Goal: Information Seeking & Learning: Check status

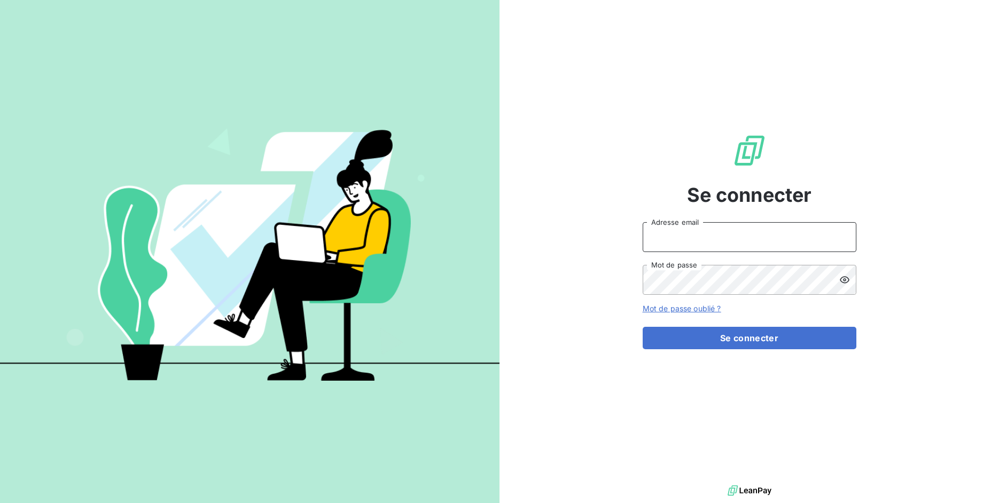
click at [679, 227] on input "Adresse email" at bounding box center [750, 237] width 214 height 30
drag, startPoint x: 682, startPoint y: 240, endPoint x: 722, endPoint y: 239, distance: 40.1
click at [722, 239] on input "admin@3dcelo" at bounding box center [750, 237] width 214 height 30
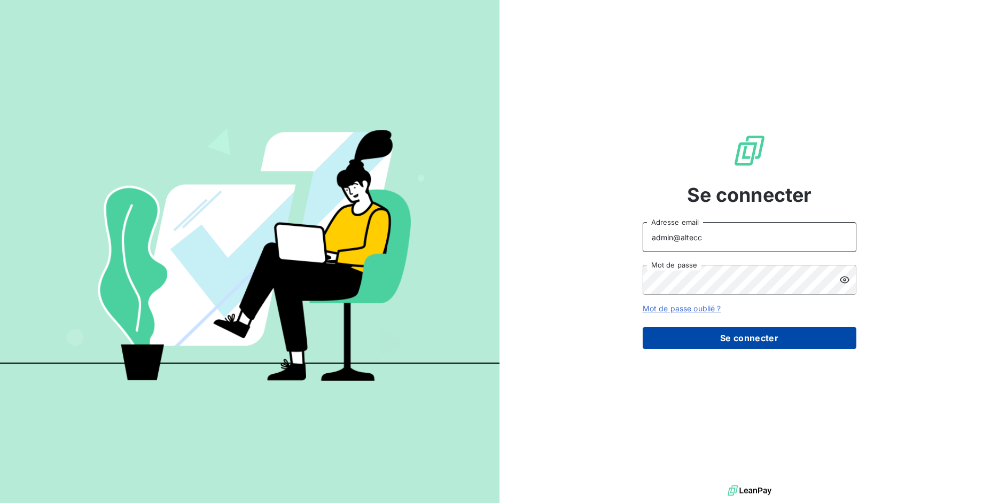
type input "admin@altecc"
click at [707, 342] on button "Se connecter" at bounding box center [750, 338] width 214 height 22
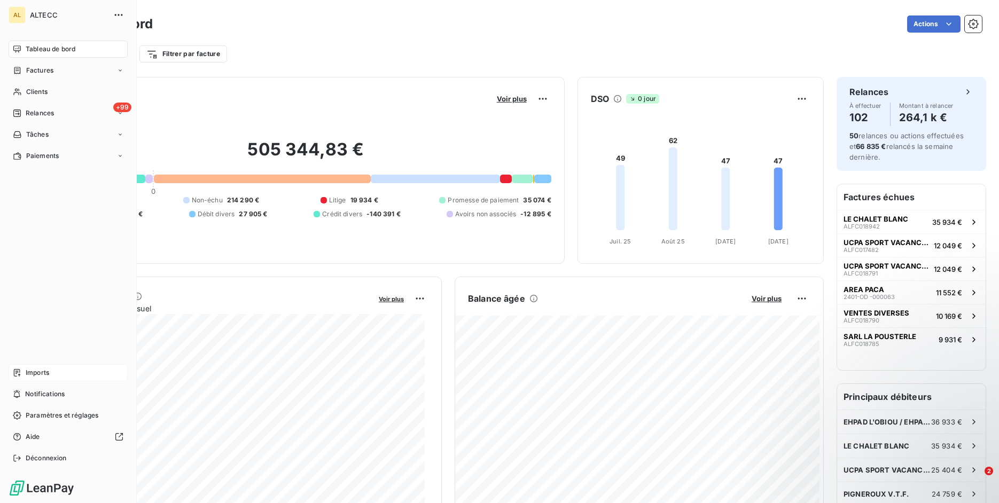
click at [24, 376] on div "Imports" at bounding box center [68, 372] width 119 height 17
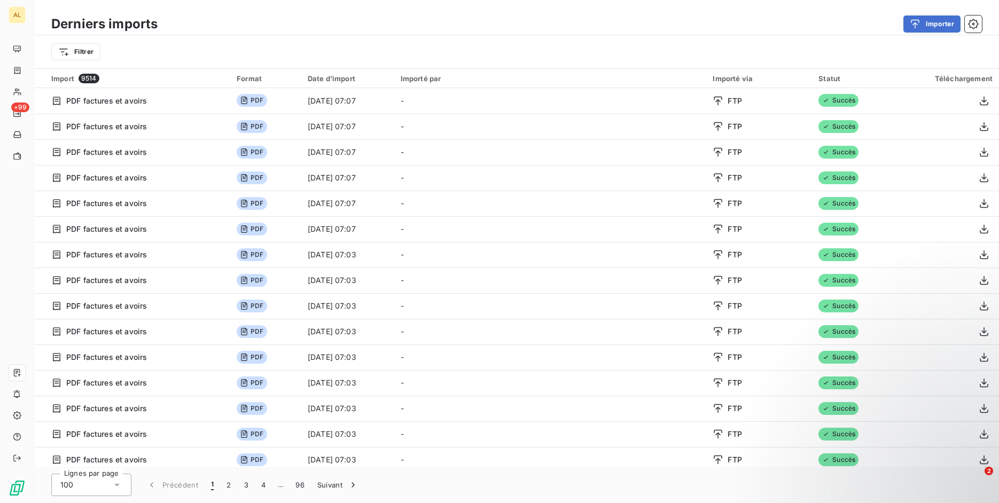
click at [104, 58] on div "Filtrer" at bounding box center [516, 52] width 931 height 20
click at [98, 56] on html "AL +99 Derniers imports Importer Filtrer Import 9514 Format Date d’import Impor…" at bounding box center [499, 251] width 999 height 503
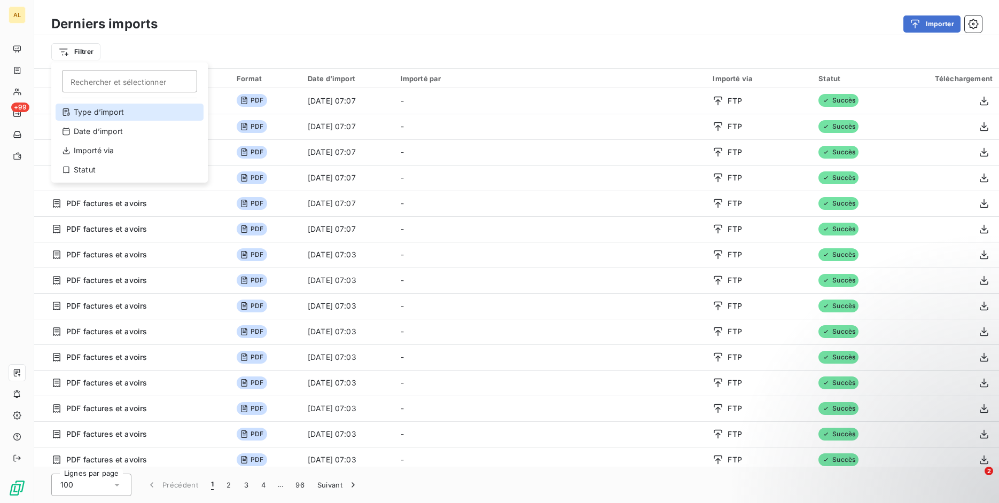
click at [112, 108] on div "Type d’import" at bounding box center [130, 112] width 148 height 17
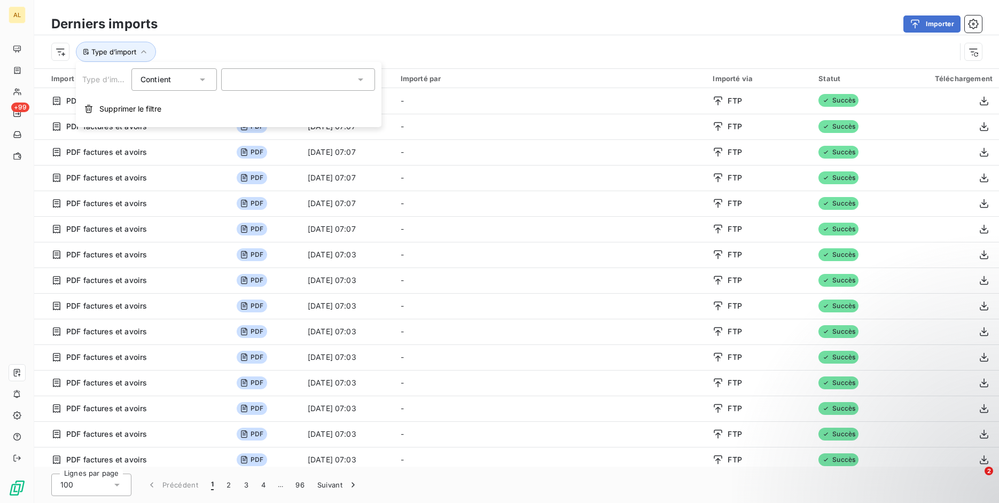
click at [254, 73] on div at bounding box center [298, 79] width 154 height 22
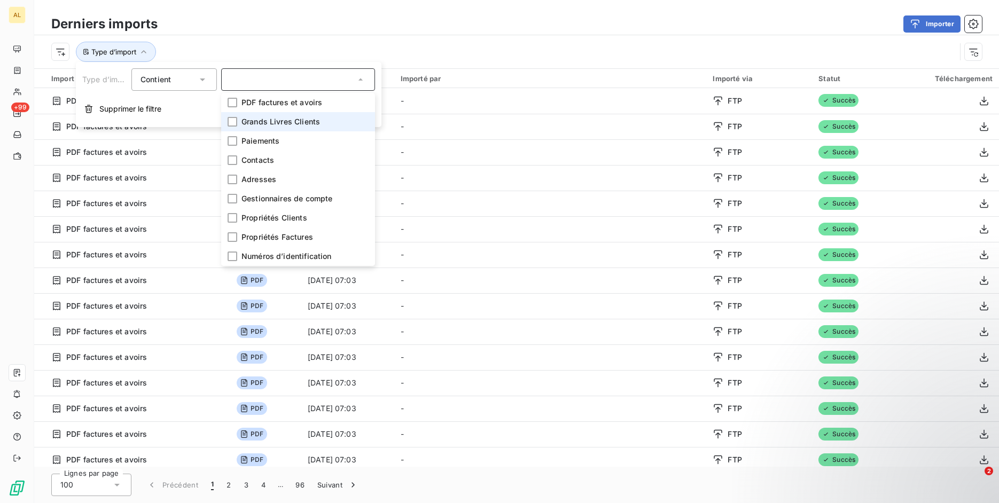
click at [266, 119] on span "Grands Livres Clients" at bounding box center [281, 121] width 79 height 11
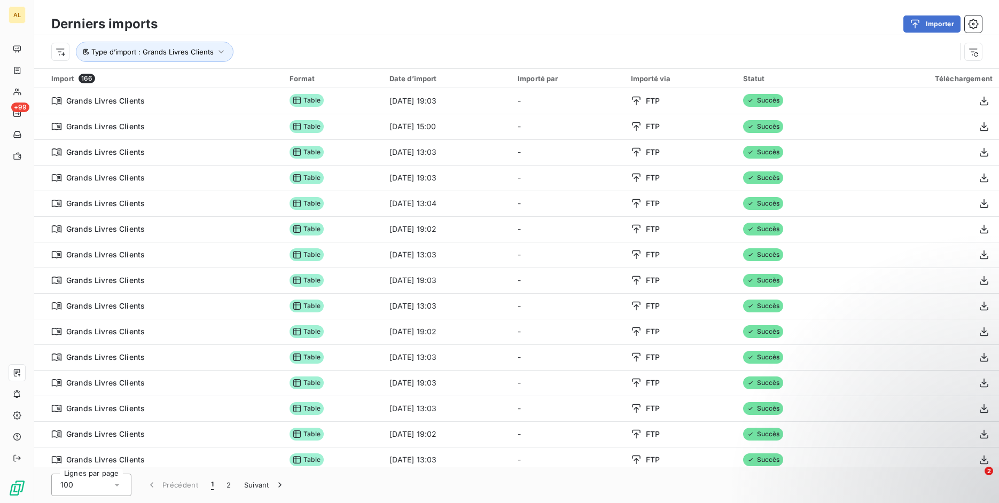
click at [827, 59] on div "Type d’import : Grands Livres Clients" at bounding box center [503, 52] width 905 height 20
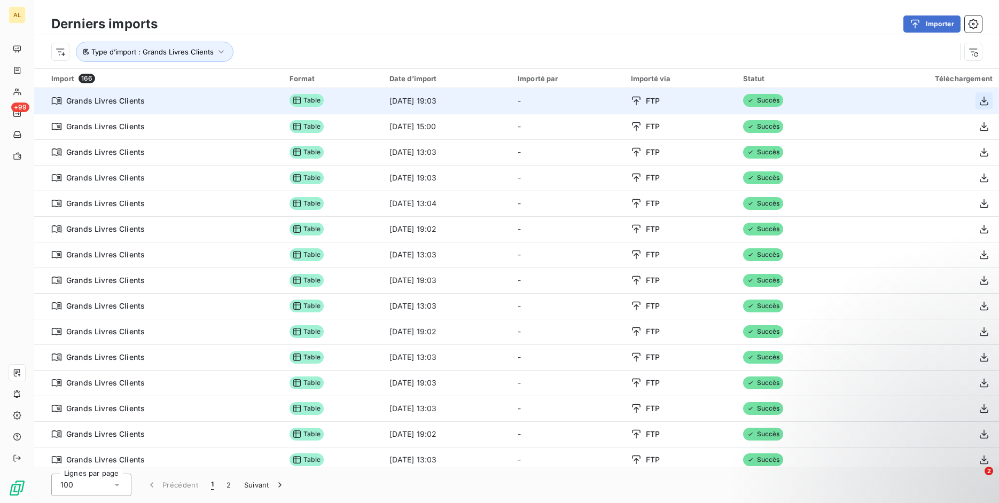
click at [979, 103] on icon "button" at bounding box center [984, 101] width 11 height 11
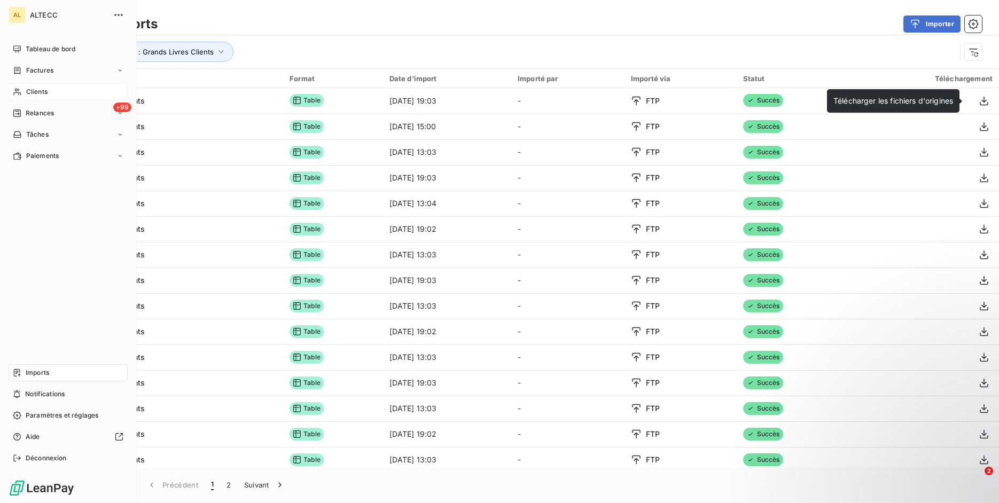
click at [27, 85] on div "Clients" at bounding box center [68, 91] width 119 height 17
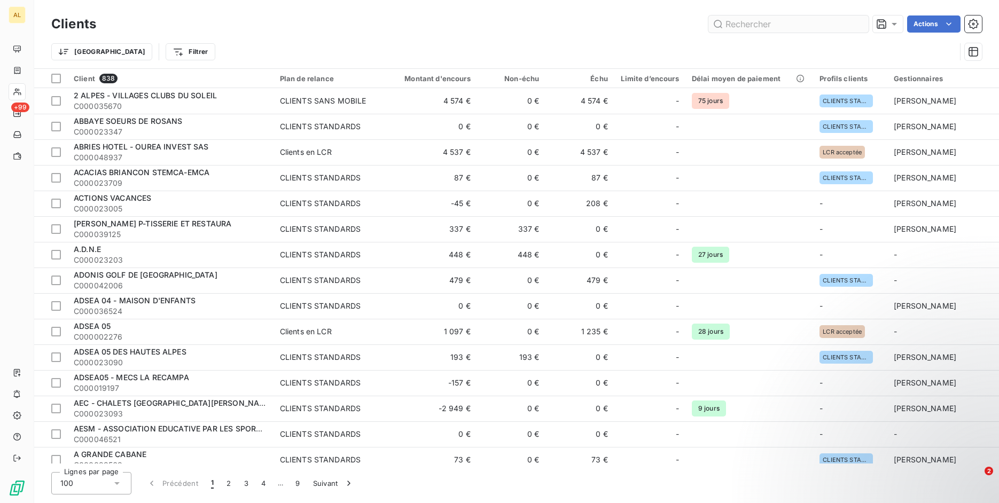
click at [794, 22] on input "text" at bounding box center [789, 23] width 160 height 17
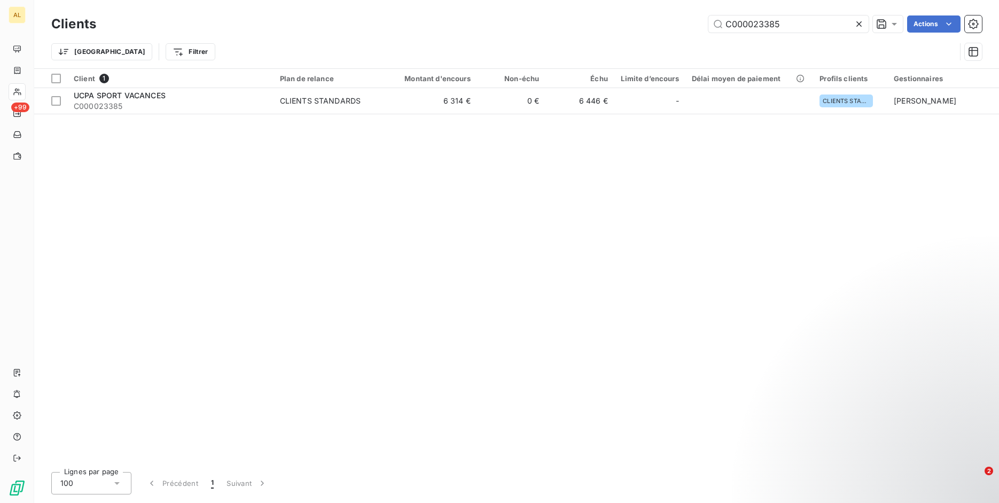
type input "C000023385"
click at [144, 118] on div "Client 1 Plan de relance Montant d'encours Non-échu Échu Limite d’encours Délai…" at bounding box center [516, 266] width 965 height 395
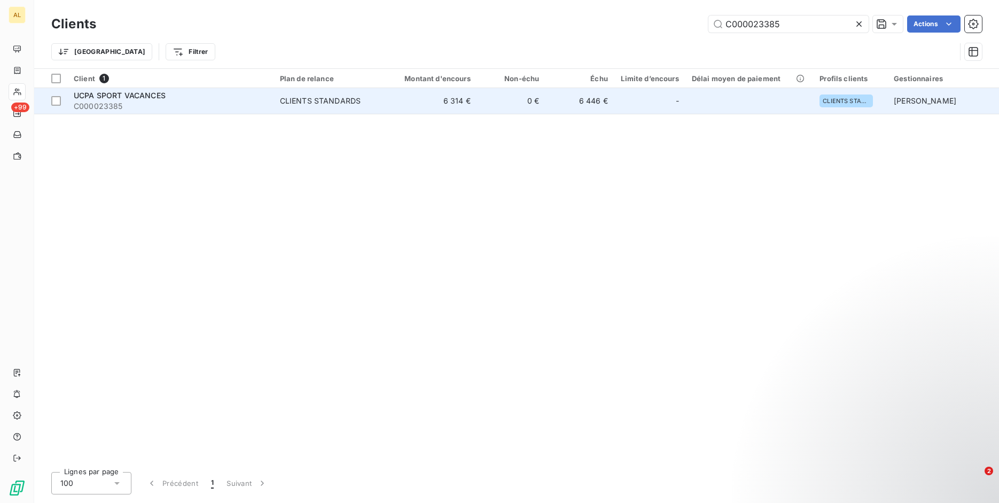
click at [158, 106] on span "C000023385" at bounding box center [170, 106] width 193 height 11
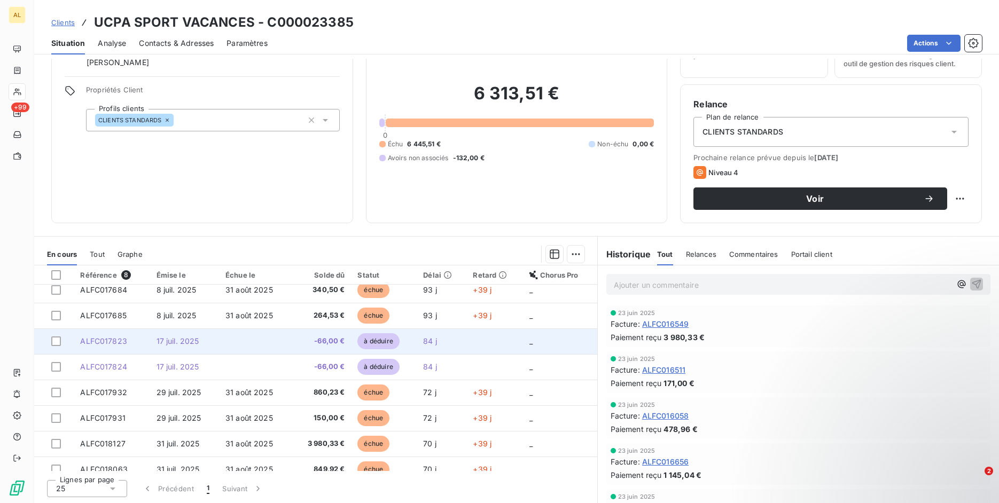
scroll to position [19, 0]
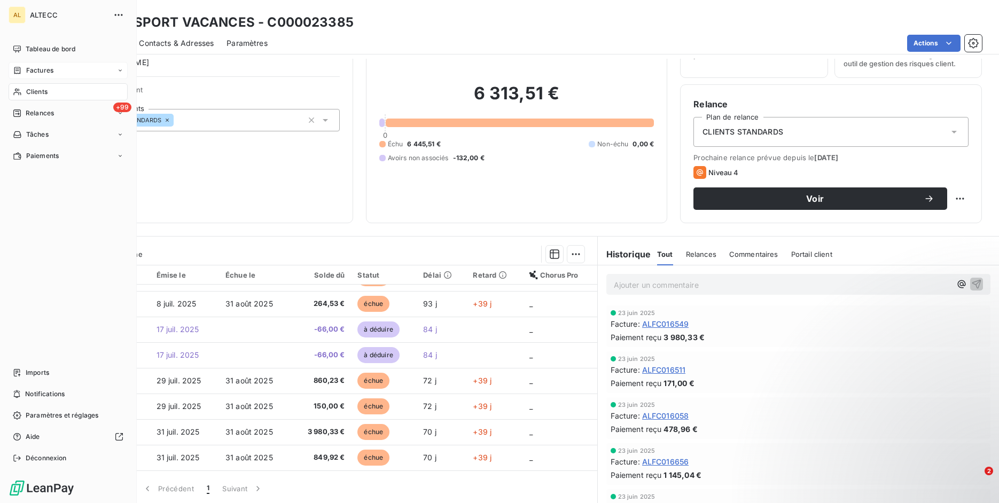
drag, startPoint x: 24, startPoint y: 68, endPoint x: 56, endPoint y: 64, distance: 32.3
click at [24, 68] on div "Factures" at bounding box center [33, 71] width 41 height 10
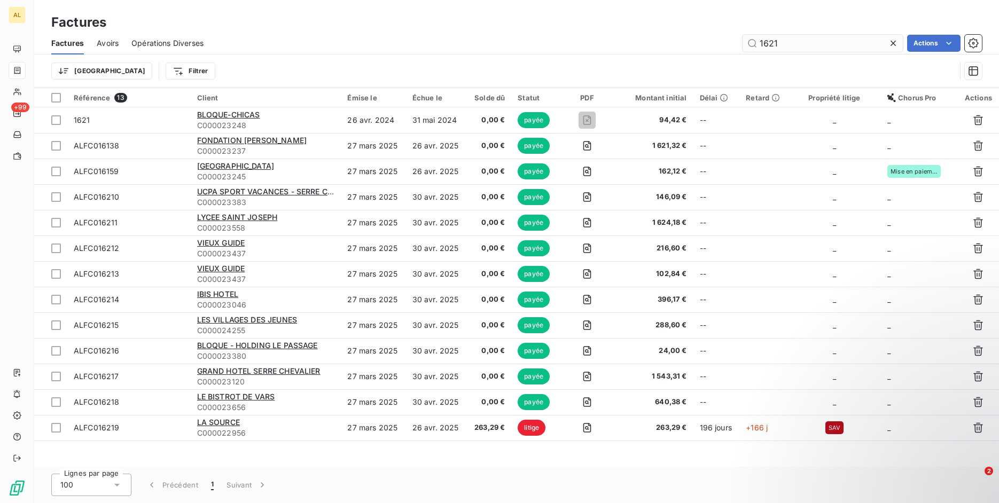
click at [807, 40] on input "1621" at bounding box center [823, 43] width 160 height 17
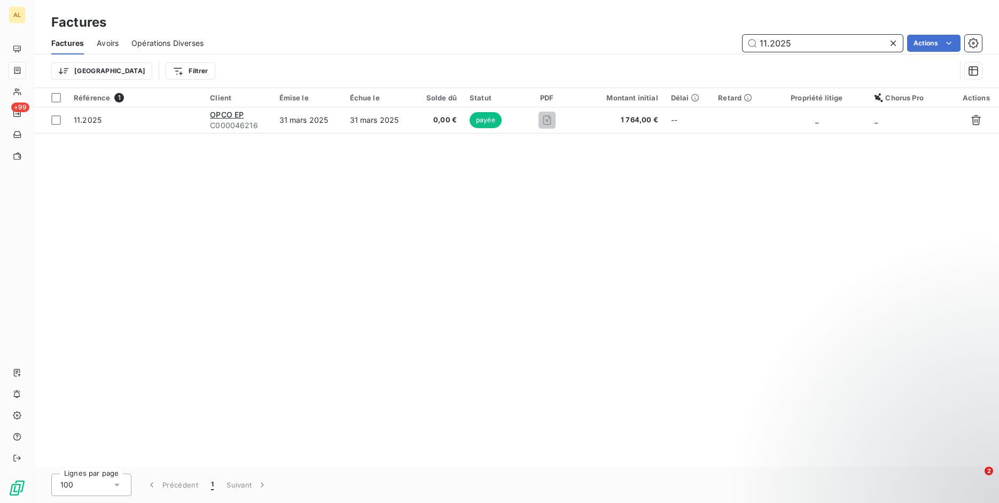
paste input "ALFC016903"
type input "ALFC016903"
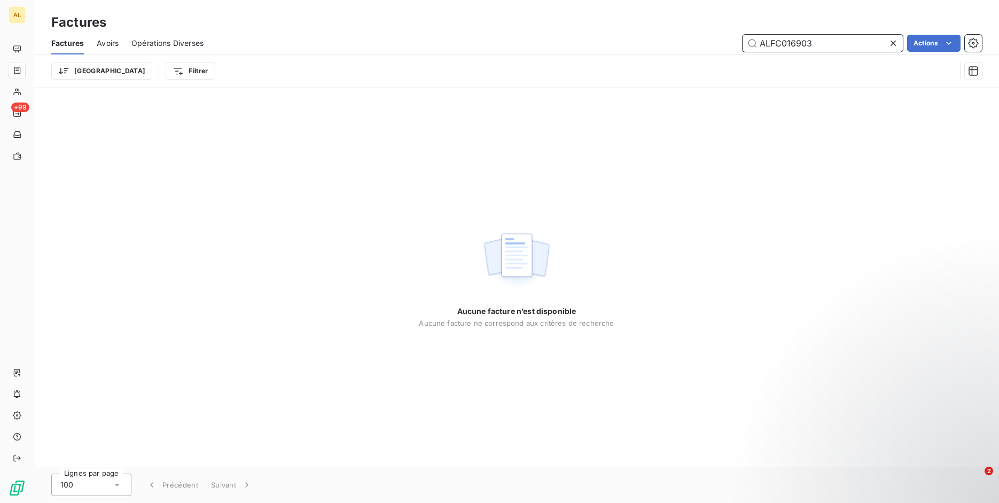
click at [118, 46] on span "Avoirs" at bounding box center [108, 43] width 22 height 11
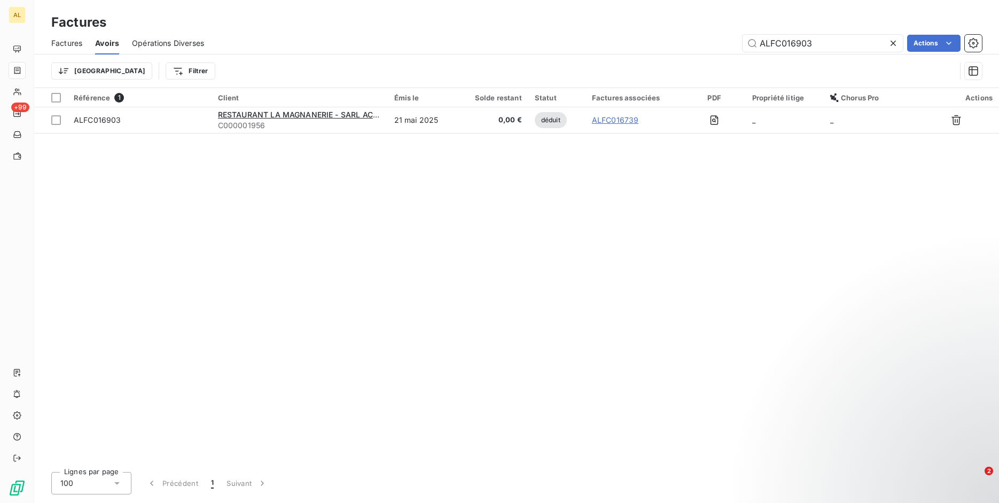
type input "ALFC016903"
drag, startPoint x: 842, startPoint y: 44, endPoint x: 788, endPoint y: 49, distance: 54.2
click at [841, 44] on input "ALFC016903" at bounding box center [823, 43] width 160 height 17
click at [76, 47] on span "Factures" at bounding box center [66, 43] width 31 height 11
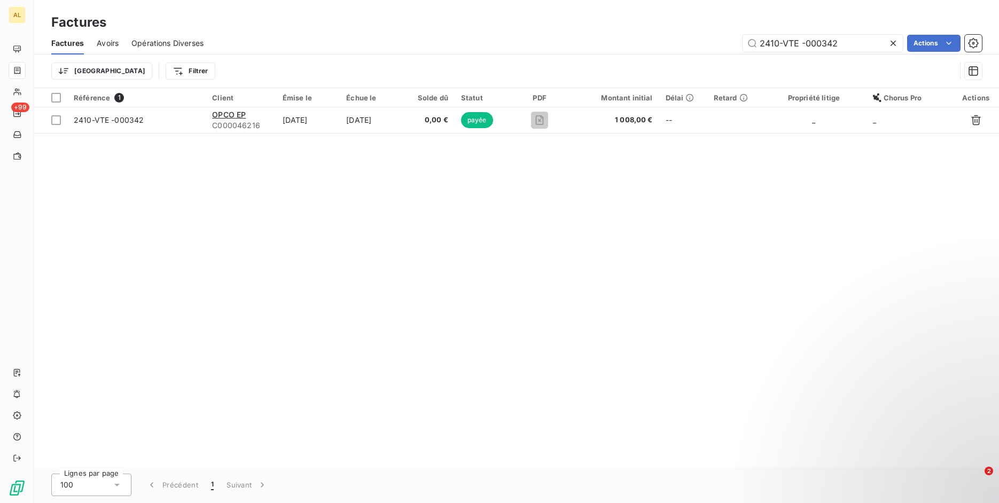
type input "2410-VTE -000342"
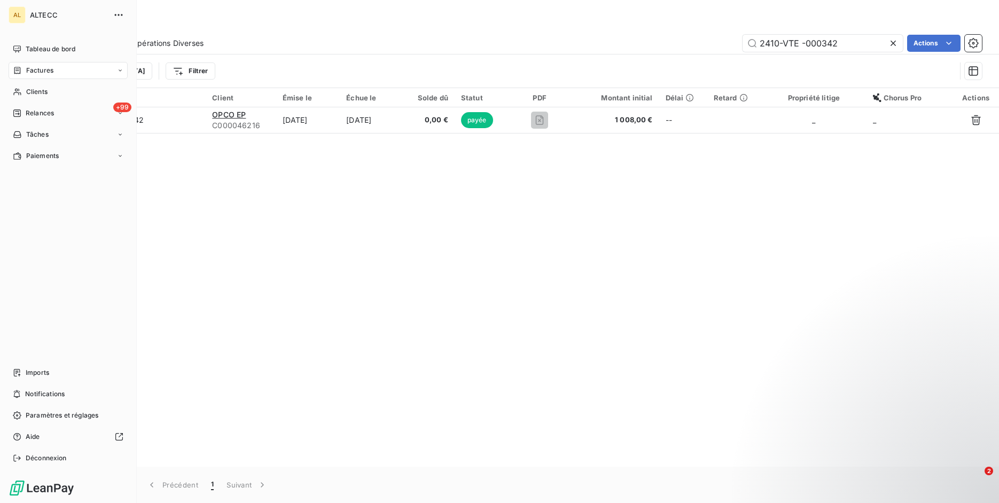
click at [31, 71] on span "Factures" at bounding box center [39, 71] width 27 height 10
click at [42, 100] on div "Factures" at bounding box center [74, 91] width 106 height 17
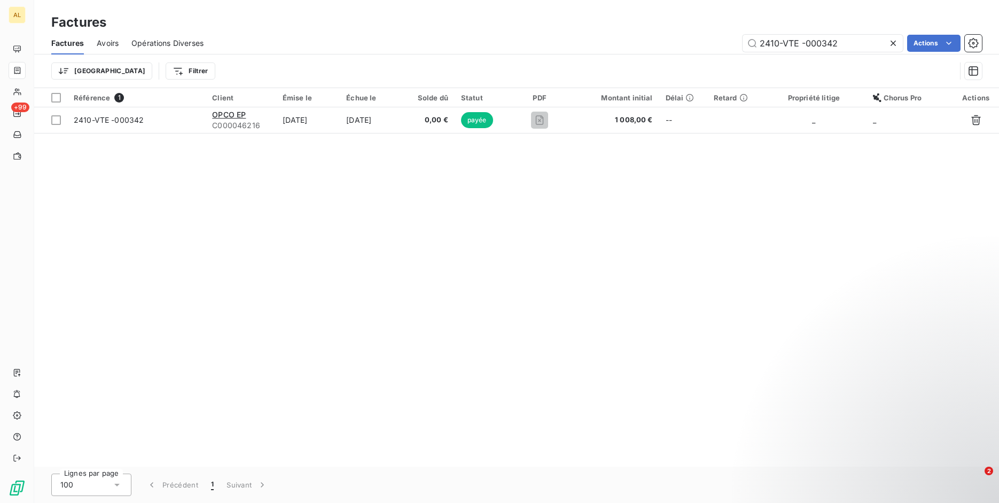
click at [430, 69] on div "Trier Filtrer" at bounding box center [503, 71] width 905 height 20
click at [112, 41] on span "Avoirs" at bounding box center [108, 43] width 22 height 11
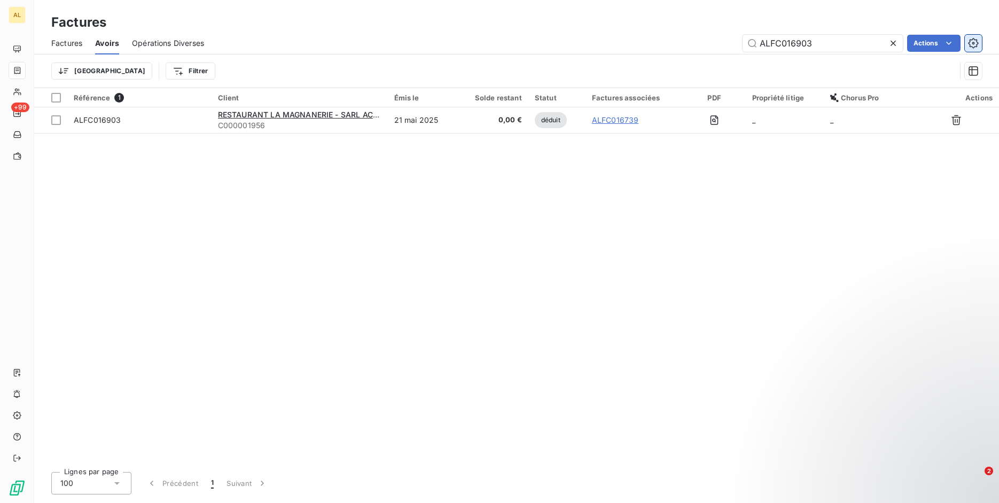
click at [977, 47] on icon "button" at bounding box center [973, 43] width 10 height 10
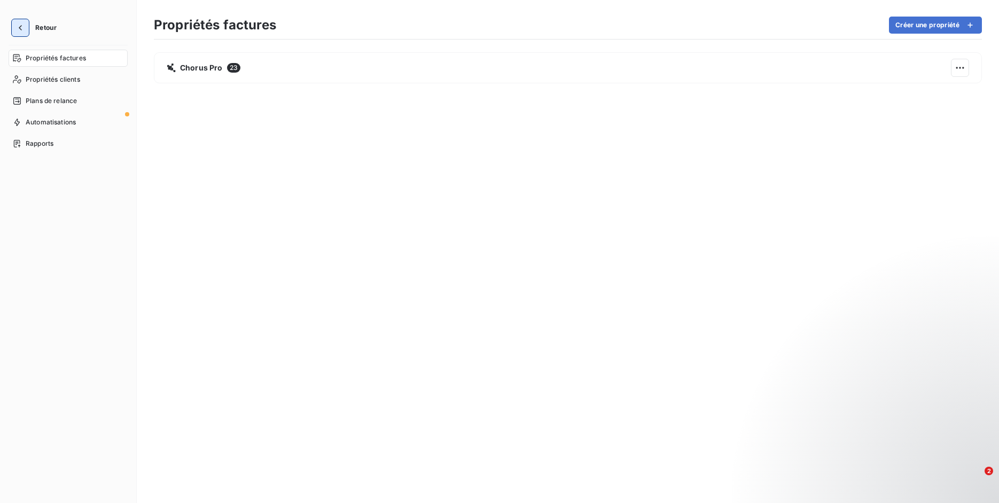
click at [19, 28] on icon "button" at bounding box center [20, 27] width 3 height 5
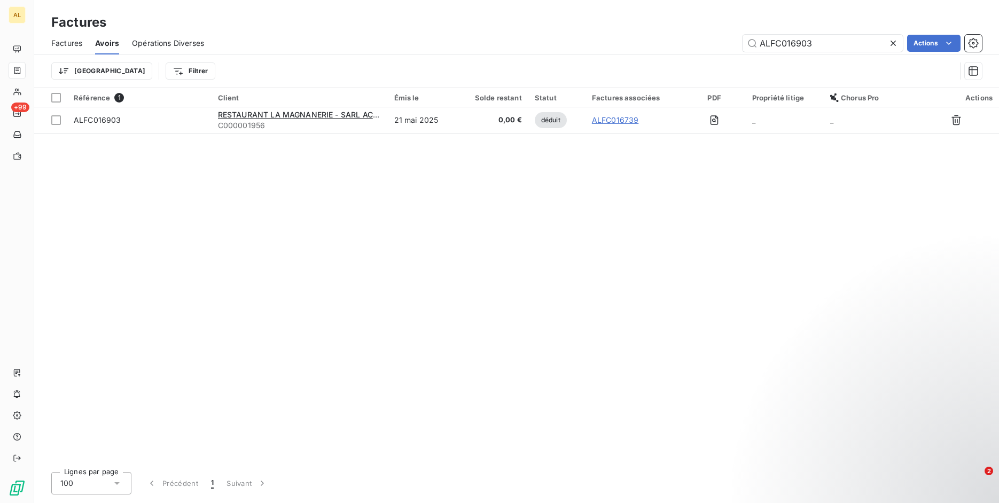
click at [20, 102] on nav "+99" at bounding box center [17, 103] width 17 height 124
click at [18, 95] on icon at bounding box center [17, 92] width 9 height 9
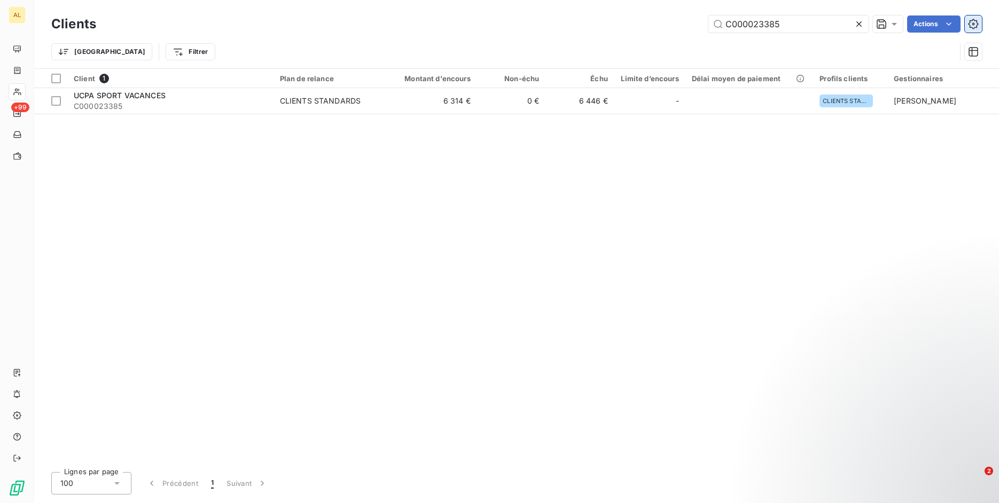
click at [970, 22] on icon "button" at bounding box center [973, 24] width 10 height 10
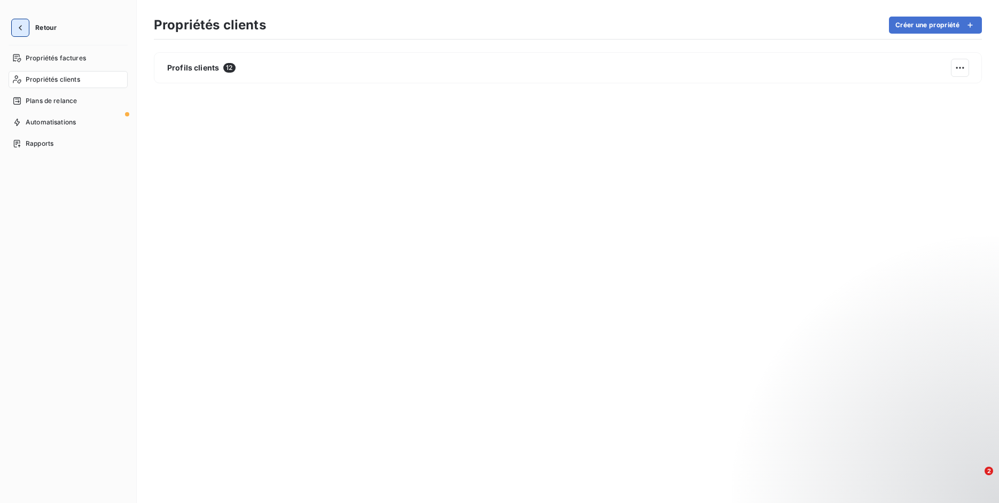
click at [15, 28] on icon "button" at bounding box center [20, 27] width 11 height 11
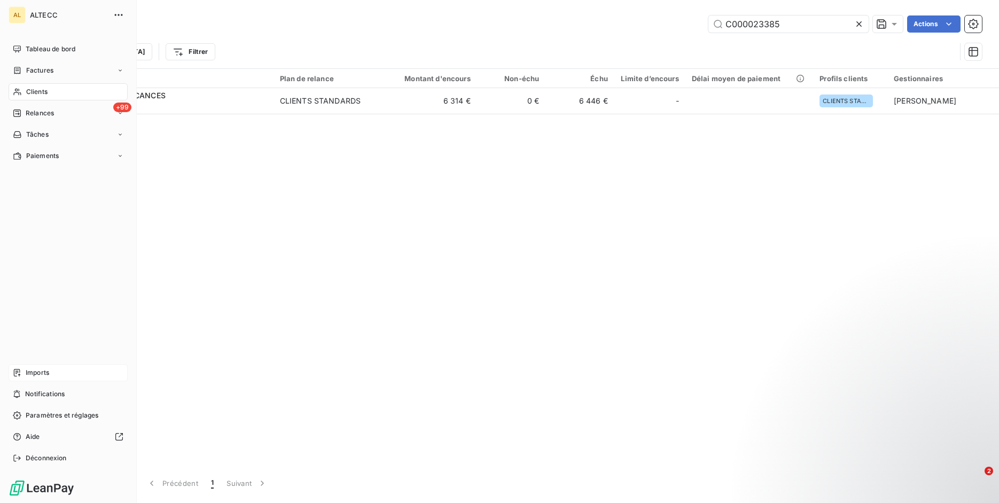
click at [37, 376] on span "Imports" at bounding box center [38, 373] width 24 height 10
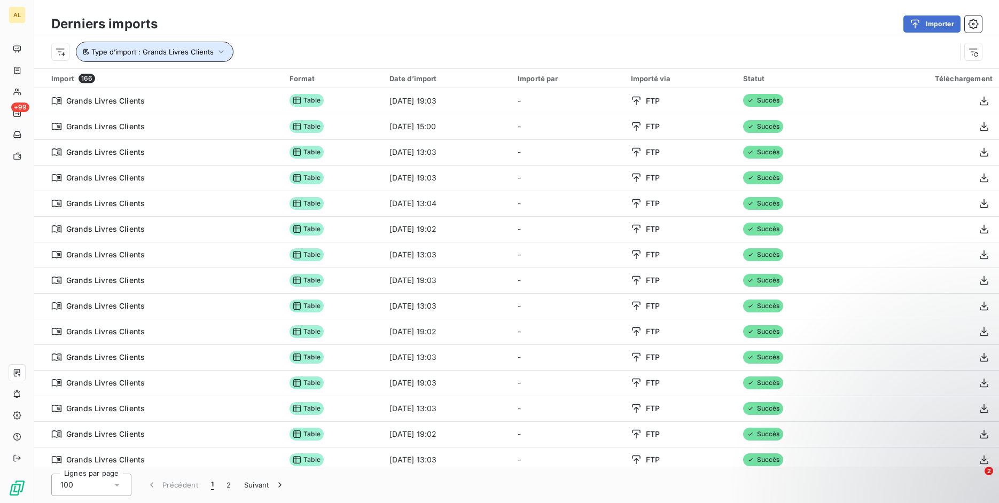
click at [170, 48] on span "Type d’import : Grands Livres Clients" at bounding box center [152, 52] width 122 height 9
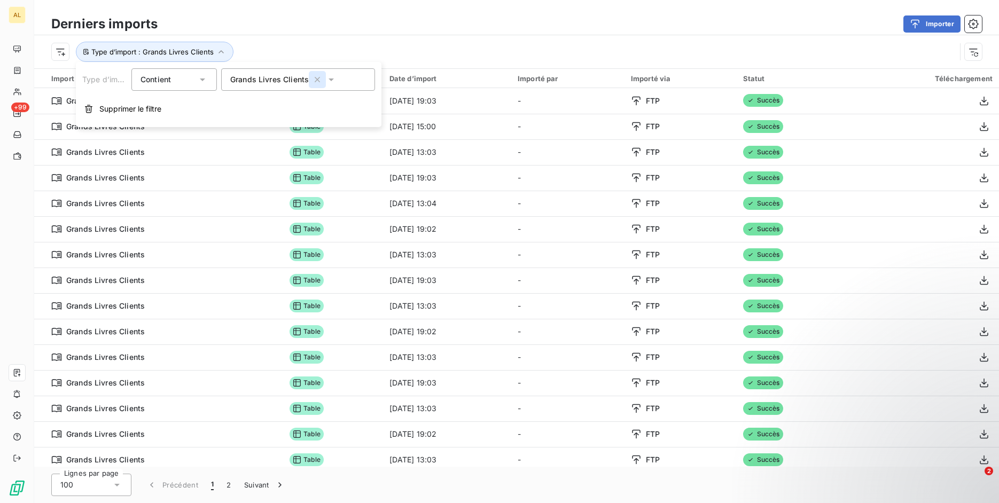
click at [312, 79] on icon "button" at bounding box center [317, 79] width 11 height 11
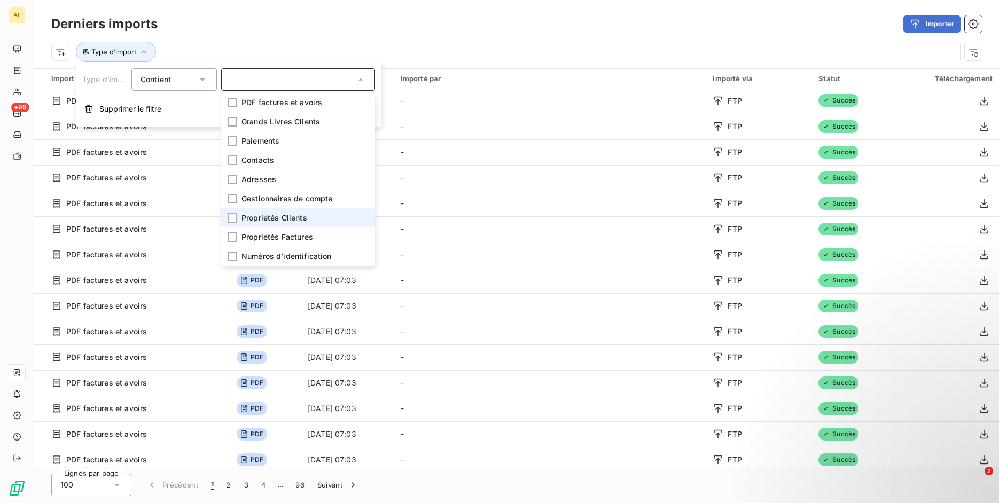
click at [299, 220] on span "Propriétés Clients" at bounding box center [275, 218] width 66 height 11
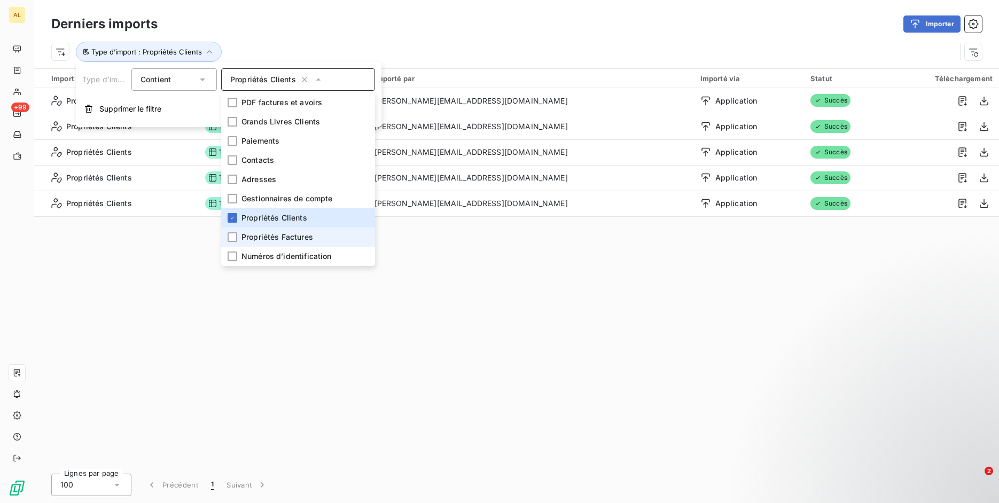
click at [299, 234] on span "Propriétés Factures" at bounding box center [278, 237] width 72 height 11
click at [399, 40] on div "Type d’import : Propriétés Clients , ..." at bounding box center [516, 51] width 965 height 33
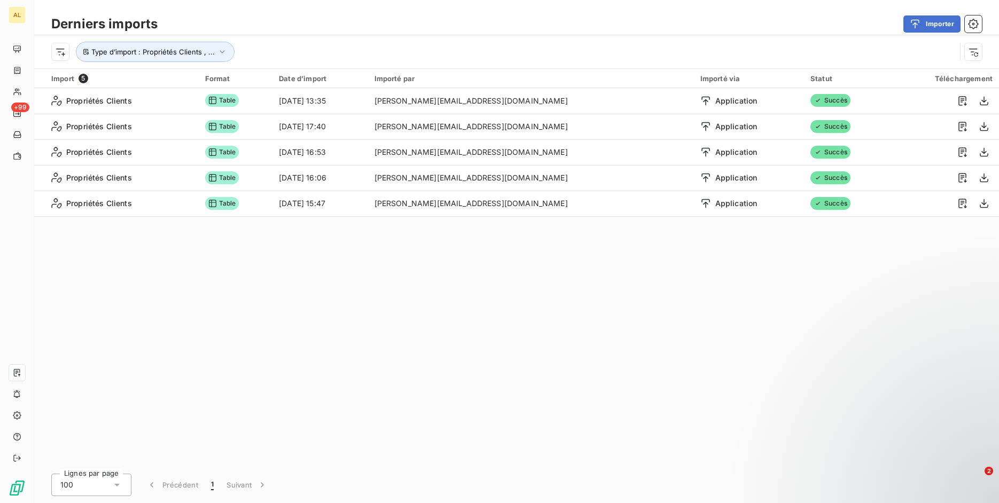
click at [621, 308] on div "Import 5 Format Date d’import Importé par Importé via Statut Téléchargement Pro…" at bounding box center [516, 268] width 965 height 398
click at [678, 420] on div "Import 5 Format Date d’import Importé par Importé via Statut Téléchargement Pro…" at bounding box center [516, 268] width 965 height 398
click at [213, 51] on button "Type d’import : Propriétés Clients , ..." at bounding box center [155, 52] width 159 height 20
click at [341, 79] on icon "button" at bounding box center [346, 79] width 11 height 11
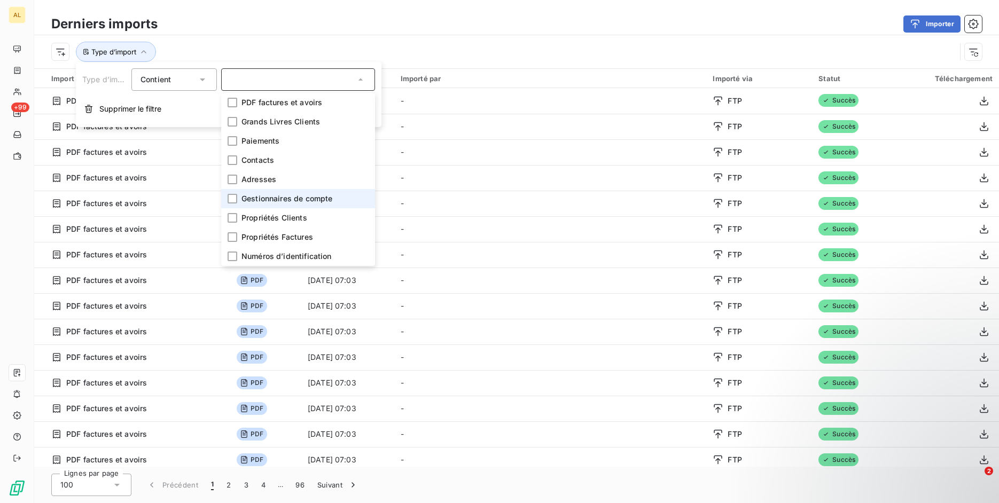
click at [293, 201] on span "Gestionnaires de compte" at bounding box center [287, 198] width 91 height 11
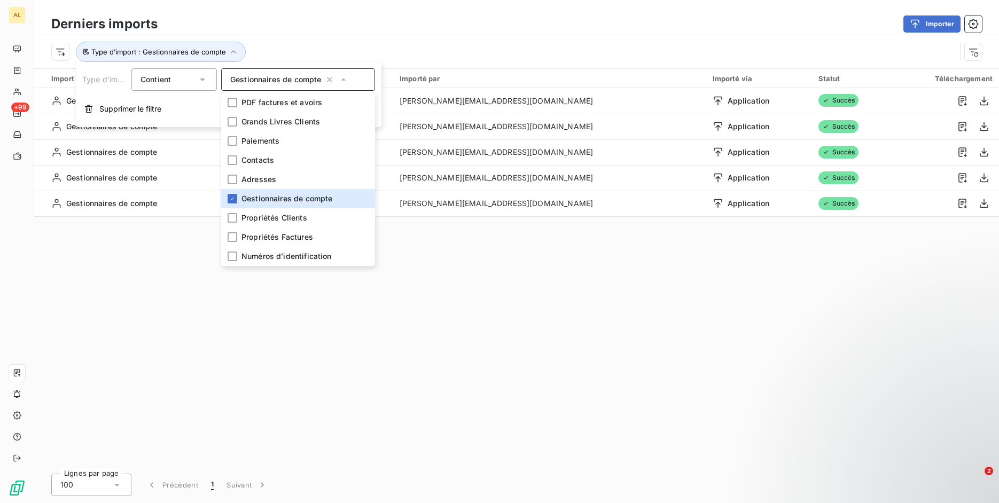
click at [449, 55] on div "Type d’import : Gestionnaires de compte" at bounding box center [503, 52] width 905 height 20
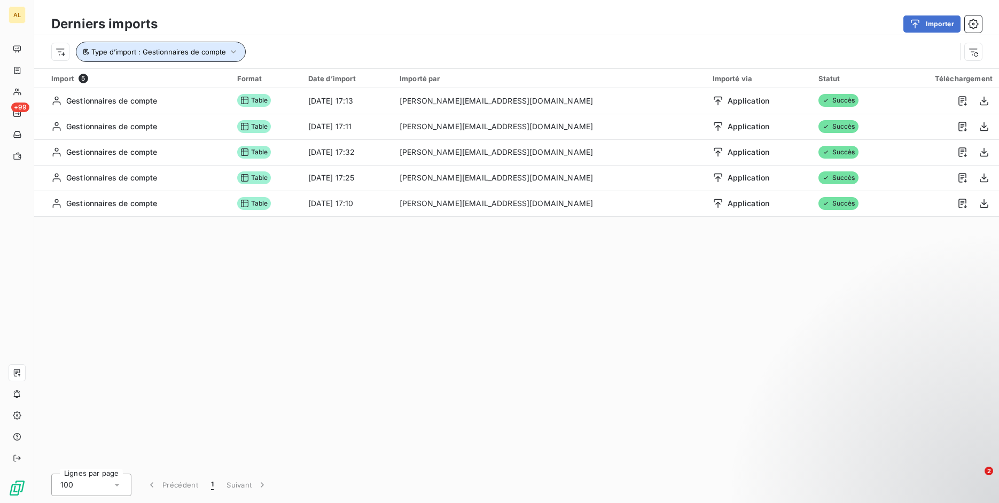
click at [242, 49] on button "Type d’import : Gestionnaires de compte" at bounding box center [161, 52] width 170 height 20
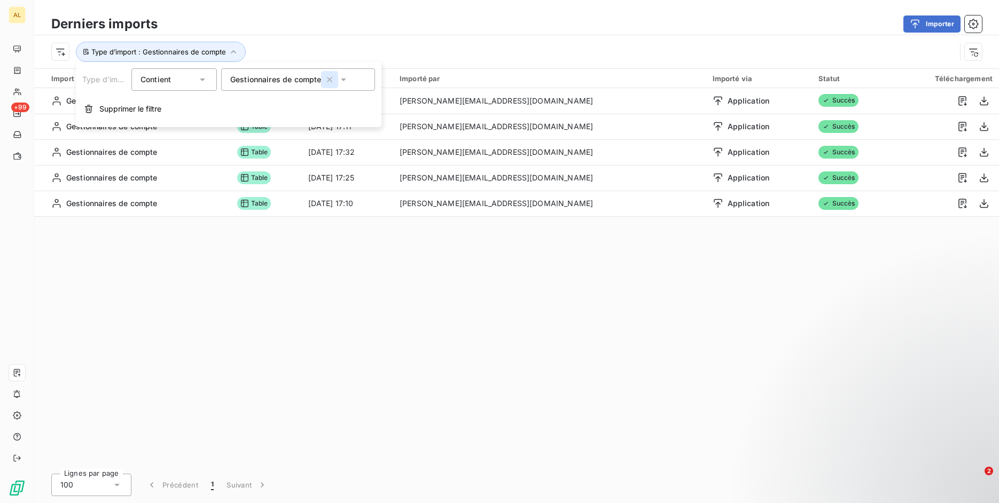
click at [325, 75] on icon "button" at bounding box center [329, 79] width 11 height 11
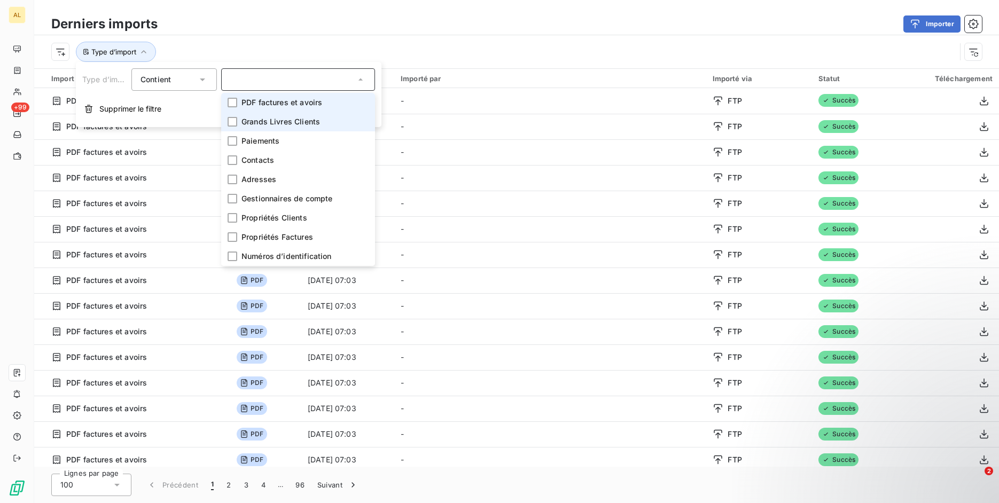
click at [311, 117] on span "Grands Livres Clients" at bounding box center [281, 121] width 79 height 11
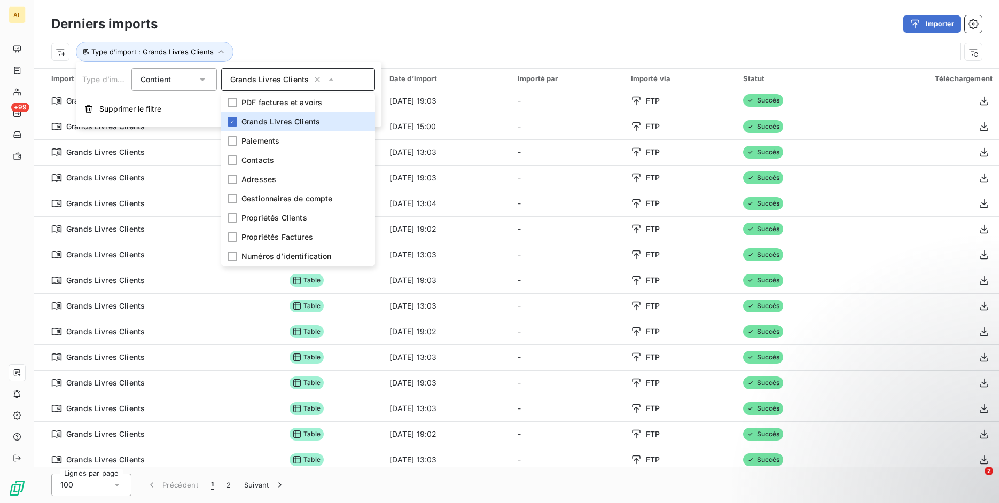
click at [370, 42] on div "Type d’import : Grands Livres Clients" at bounding box center [503, 52] width 905 height 20
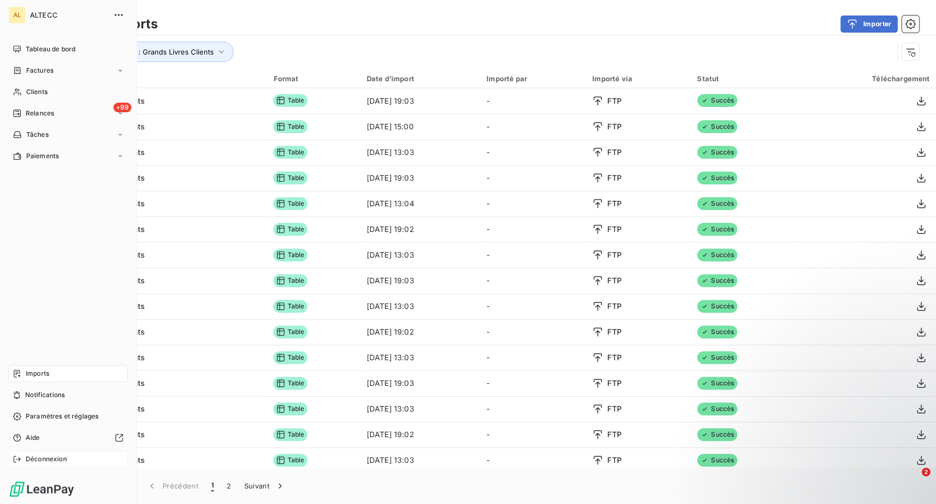
click at [15, 459] on icon at bounding box center [17, 459] width 9 height 9
